Goal: Task Accomplishment & Management: Manage account settings

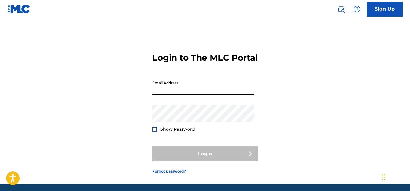
click at [162, 95] on input "Email Address" at bounding box center [204, 86] width 102 height 17
type input "[EMAIL_ADDRESS][DOMAIN_NAME]"
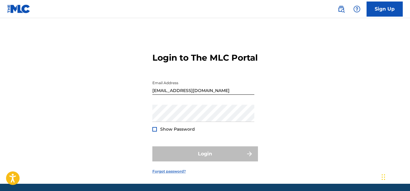
click at [173, 174] on link "Forgot password?" at bounding box center [170, 171] width 34 height 5
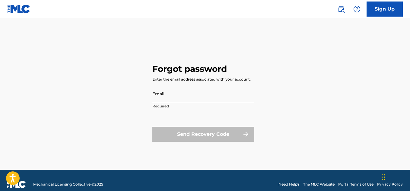
click at [189, 100] on input "Email" at bounding box center [204, 93] width 102 height 17
type input "[EMAIL_ADDRESS][DOMAIN_NAME]"
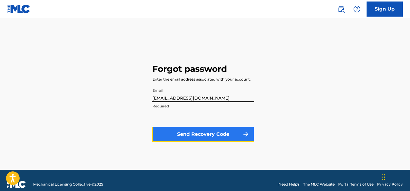
click at [185, 136] on button "Send Recovery Code" at bounding box center [204, 134] width 102 height 15
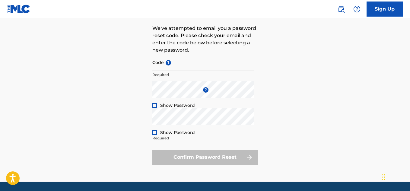
scroll to position [54, 0]
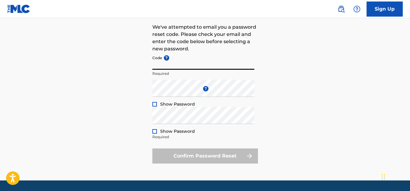
click at [191, 63] on input "Code ?" at bounding box center [204, 61] width 102 height 17
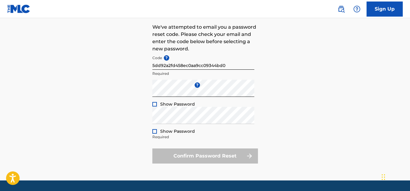
click at [156, 102] on div at bounding box center [155, 104] width 5 height 5
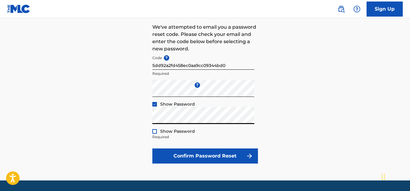
click at [154, 131] on div at bounding box center [155, 131] width 5 height 5
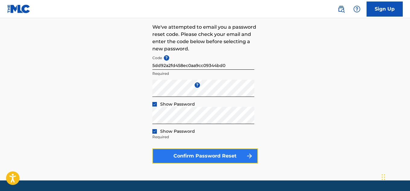
click at [178, 157] on button "Confirm Password Reset" at bounding box center [206, 156] width 106 height 15
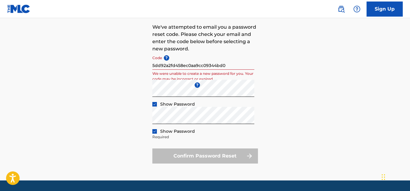
click at [226, 65] on input "5dd92a2fd458ec0aa9cc09344bd0" at bounding box center [204, 61] width 102 height 17
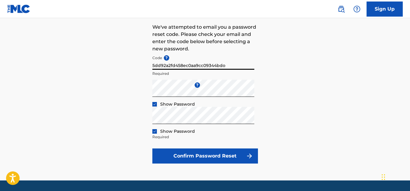
scroll to position [50, 0]
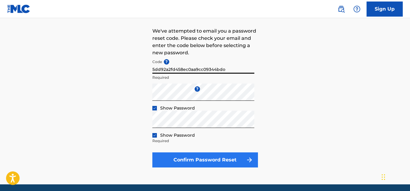
type input "5dd92a2fd458ec0aa9cc09344bdo"
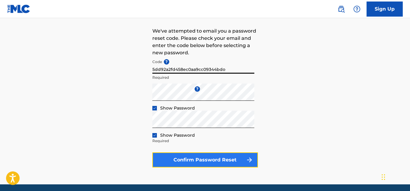
click at [169, 158] on button "Confirm Password Reset" at bounding box center [206, 160] width 106 height 15
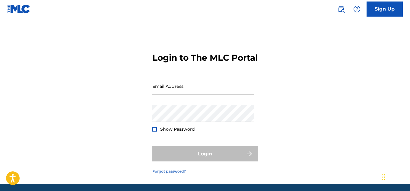
click at [171, 174] on link "Forgot password?" at bounding box center [170, 171] width 34 height 5
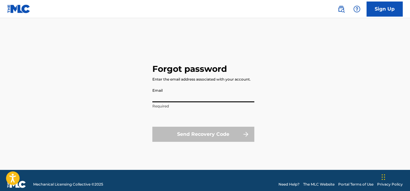
click at [172, 97] on input "Email" at bounding box center [204, 93] width 102 height 17
type input "[EMAIL_ADDRESS][DOMAIN_NAME]"
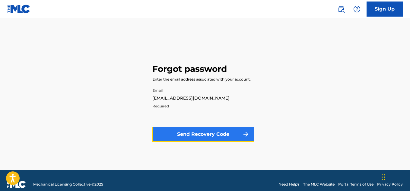
click at [179, 133] on button "Send Recovery Code" at bounding box center [204, 134] width 102 height 15
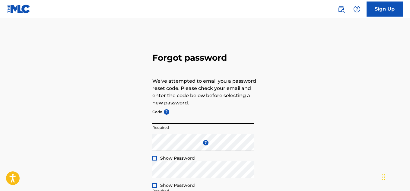
click at [180, 116] on input "Code ?" at bounding box center [204, 115] width 102 height 17
paste input "FP_5ca1c415fcd4d58da9f45dae4b00"
type input "FP_5ca1c415fcd4d58da9f45dae4b00"
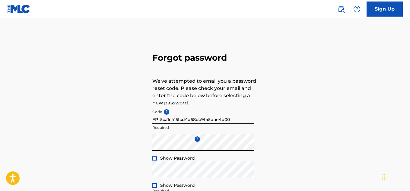
click at [154, 158] on div at bounding box center [155, 158] width 5 height 5
drag, startPoint x: 410, startPoint y: 106, endPoint x: 412, endPoint y: 123, distance: 17.3
click at [410, 123] on html "Accessibility Screen-Reader Guide, Feedback, and Issue Reporting | New window 0…" at bounding box center [205, 95] width 410 height 191
click at [362, 127] on div "Forgot password We've attempted to email you a password reset code. Please chec…" at bounding box center [205, 133] width 410 height 201
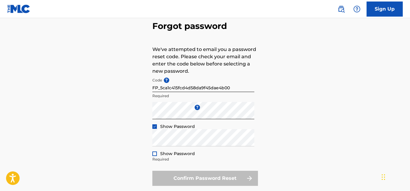
scroll to position [47, 0]
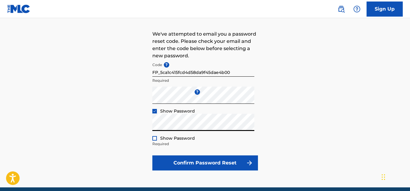
click at [154, 139] on div at bounding box center [155, 138] width 5 height 5
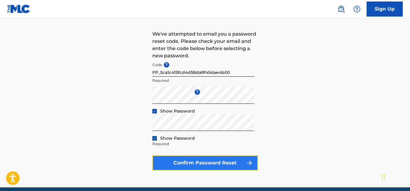
click at [169, 164] on button "Confirm Password Reset" at bounding box center [206, 163] width 106 height 15
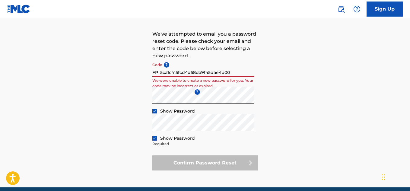
drag, startPoint x: 233, startPoint y: 73, endPoint x: 136, endPoint y: 88, distance: 99.0
click at [136, 88] on div "Forgot password We've attempted to email you a password reset code. Please chec…" at bounding box center [205, 86] width 410 height 201
